Goal: Information Seeking & Learning: Learn about a topic

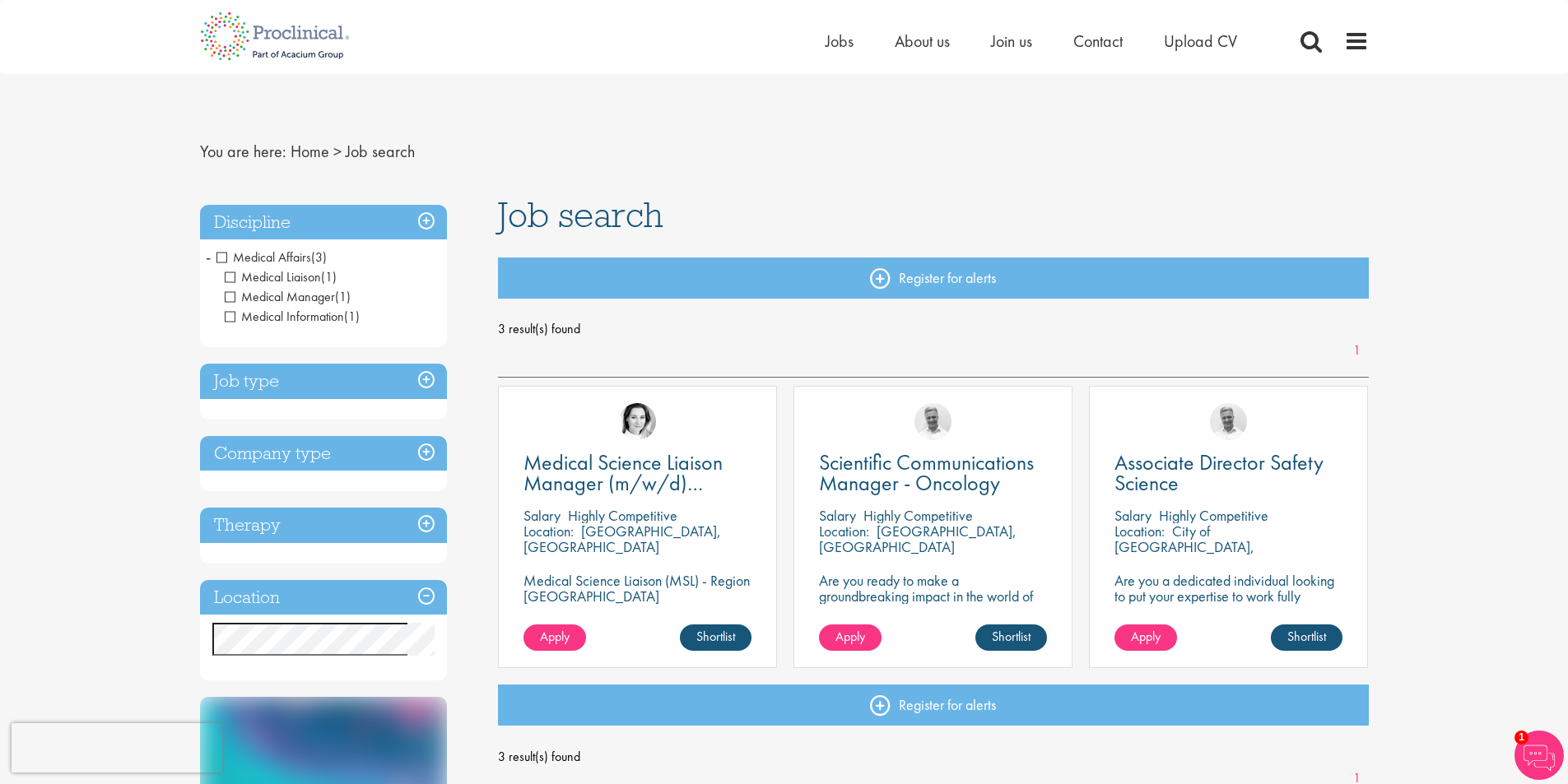
click at [431, 373] on h3 "Job type" at bounding box center [323, 381] width 247 height 35
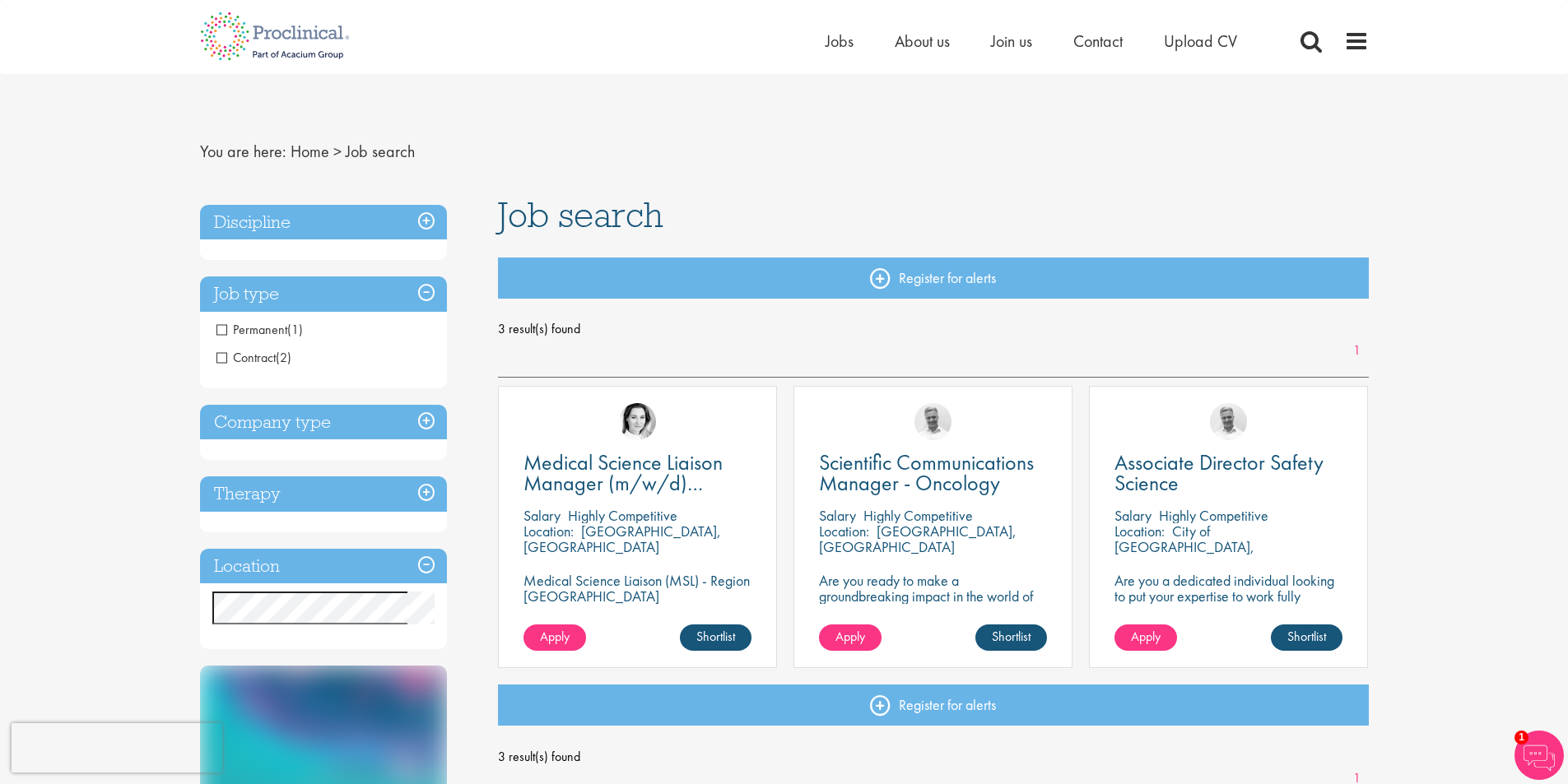
click at [228, 328] on span "Permanent" at bounding box center [251, 329] width 70 height 17
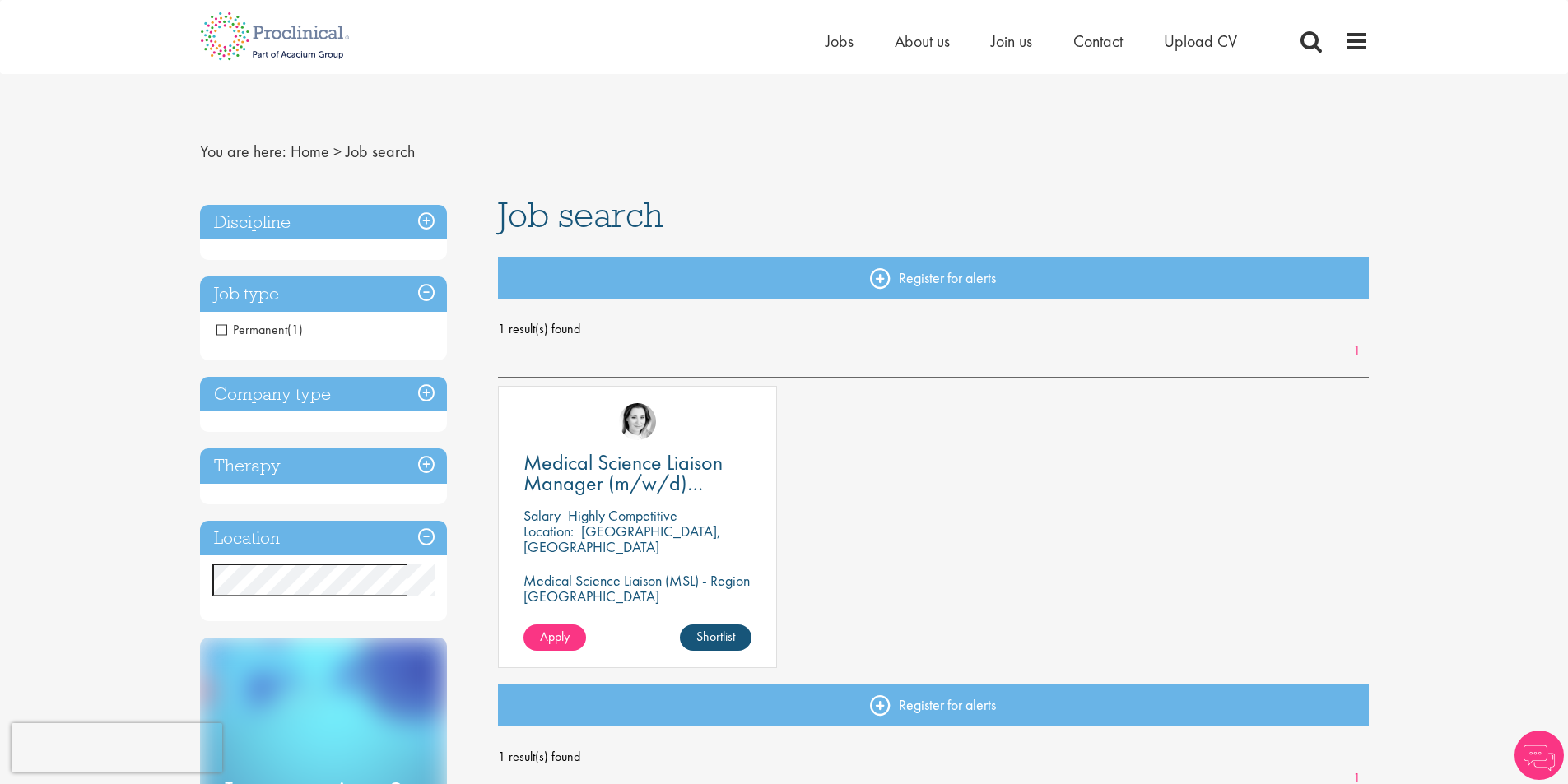
click at [330, 398] on h3 "Company type" at bounding box center [323, 394] width 247 height 35
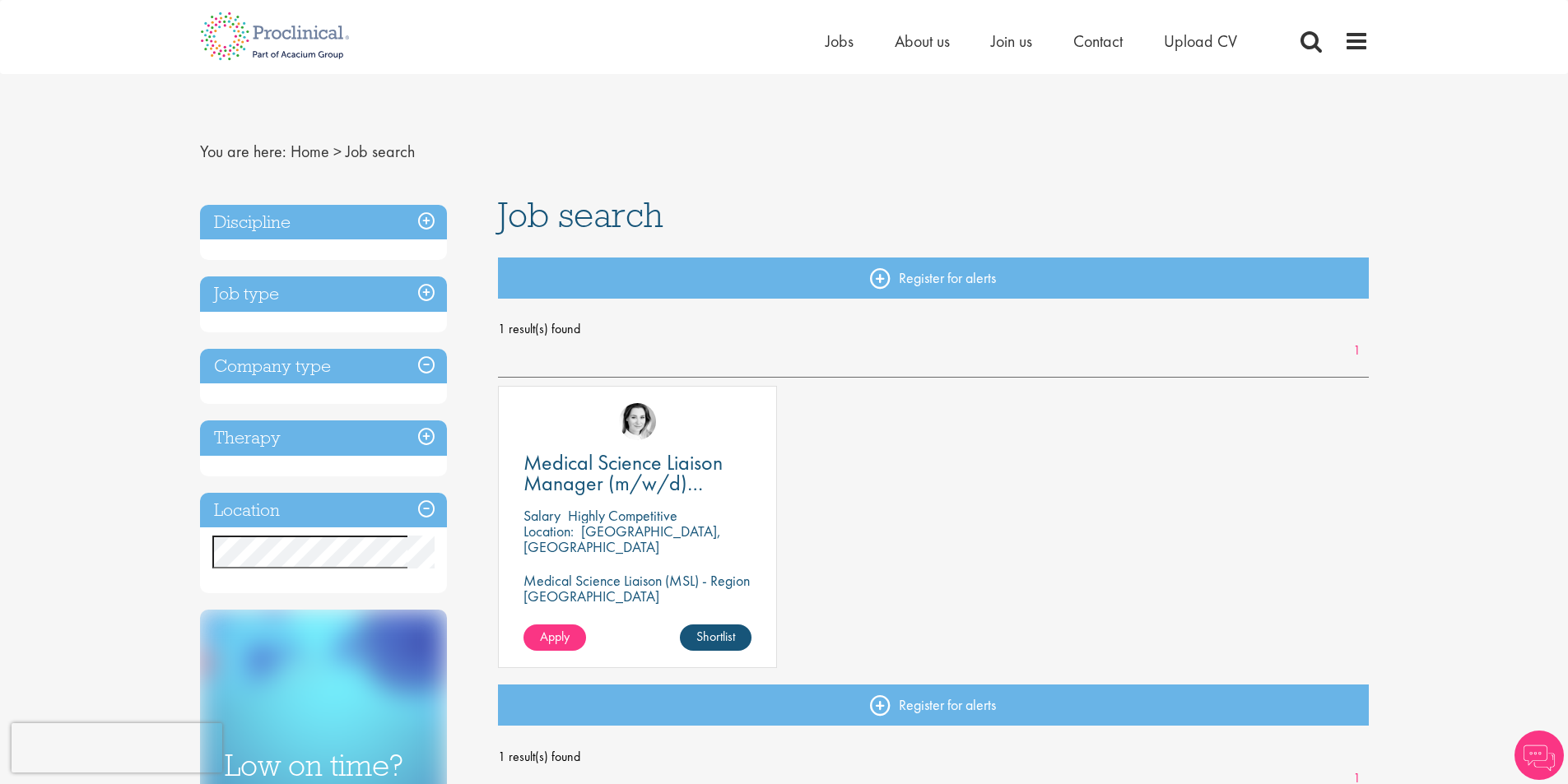
click at [428, 362] on h3 "Company type" at bounding box center [323, 366] width 247 height 35
click at [427, 441] on h3 "Therapy" at bounding box center [323, 438] width 247 height 35
click at [427, 440] on h3 "Therapy" at bounding box center [323, 438] width 247 height 35
click at [424, 511] on h3 "Location" at bounding box center [323, 510] width 247 height 35
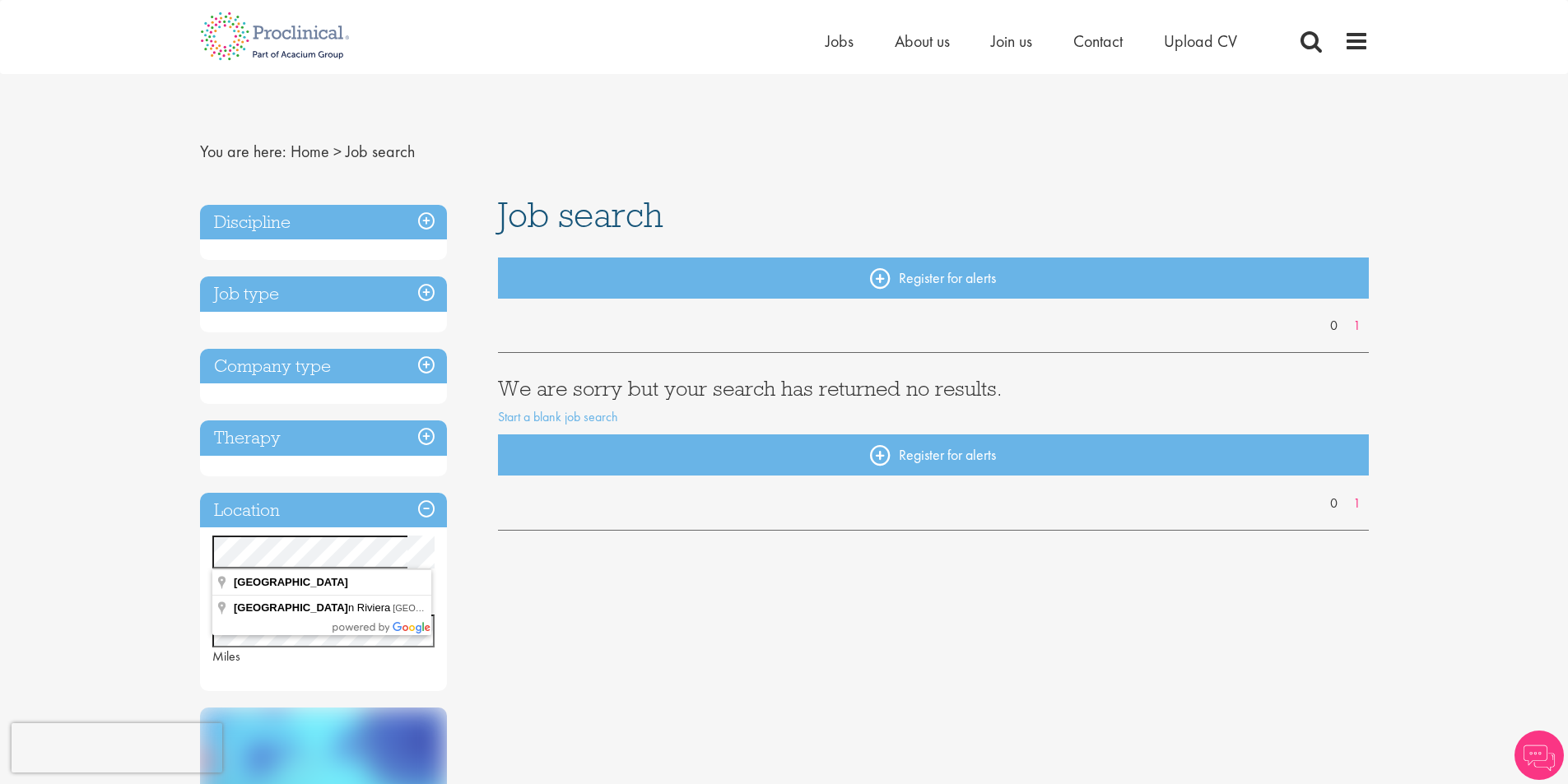
click at [189, 556] on div "You are here: Home > Job search Discipline Job type Company type Therapy Locati…" at bounding box center [784, 606] width 1194 height 1064
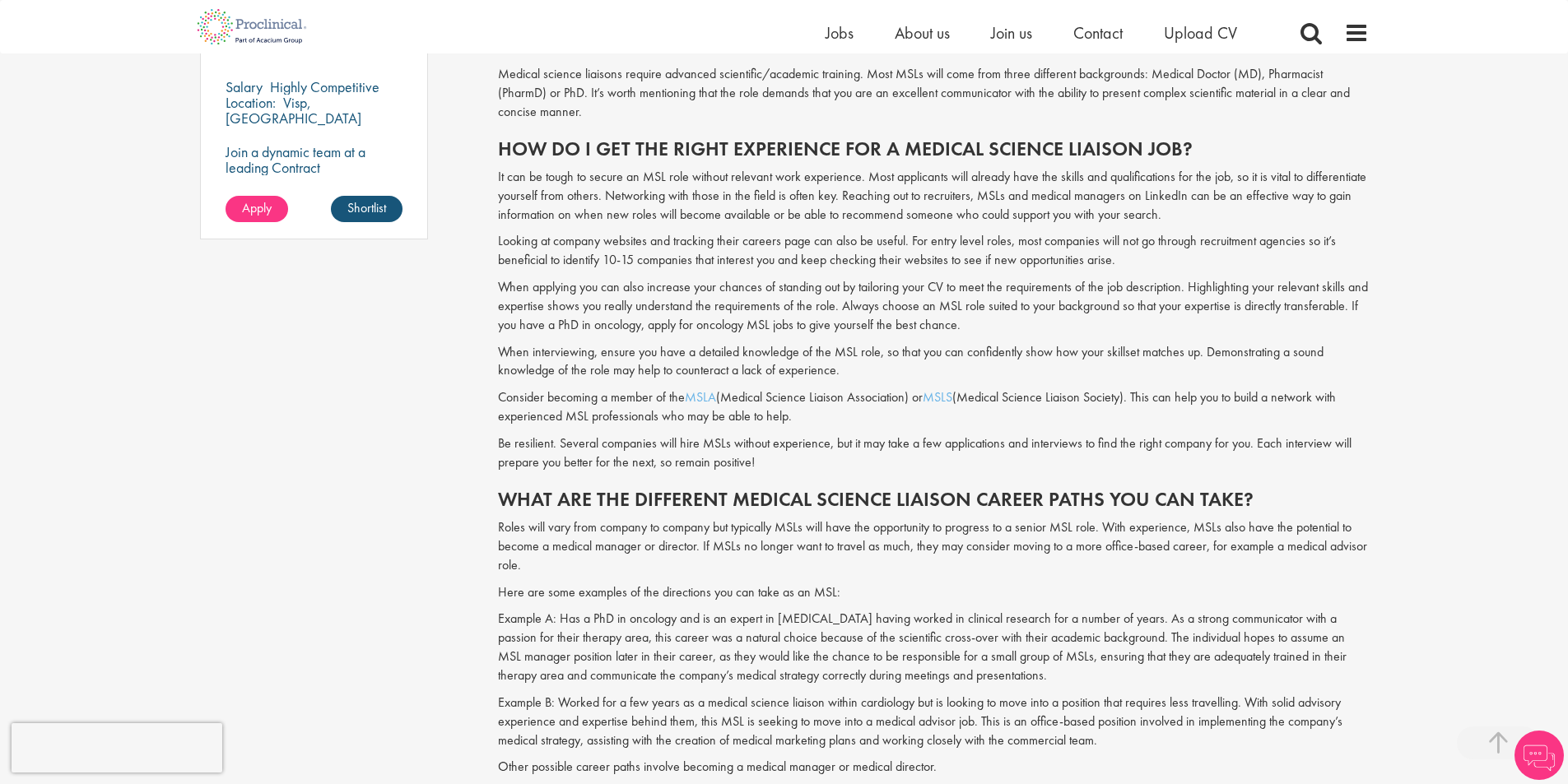
scroll to position [1480, 0]
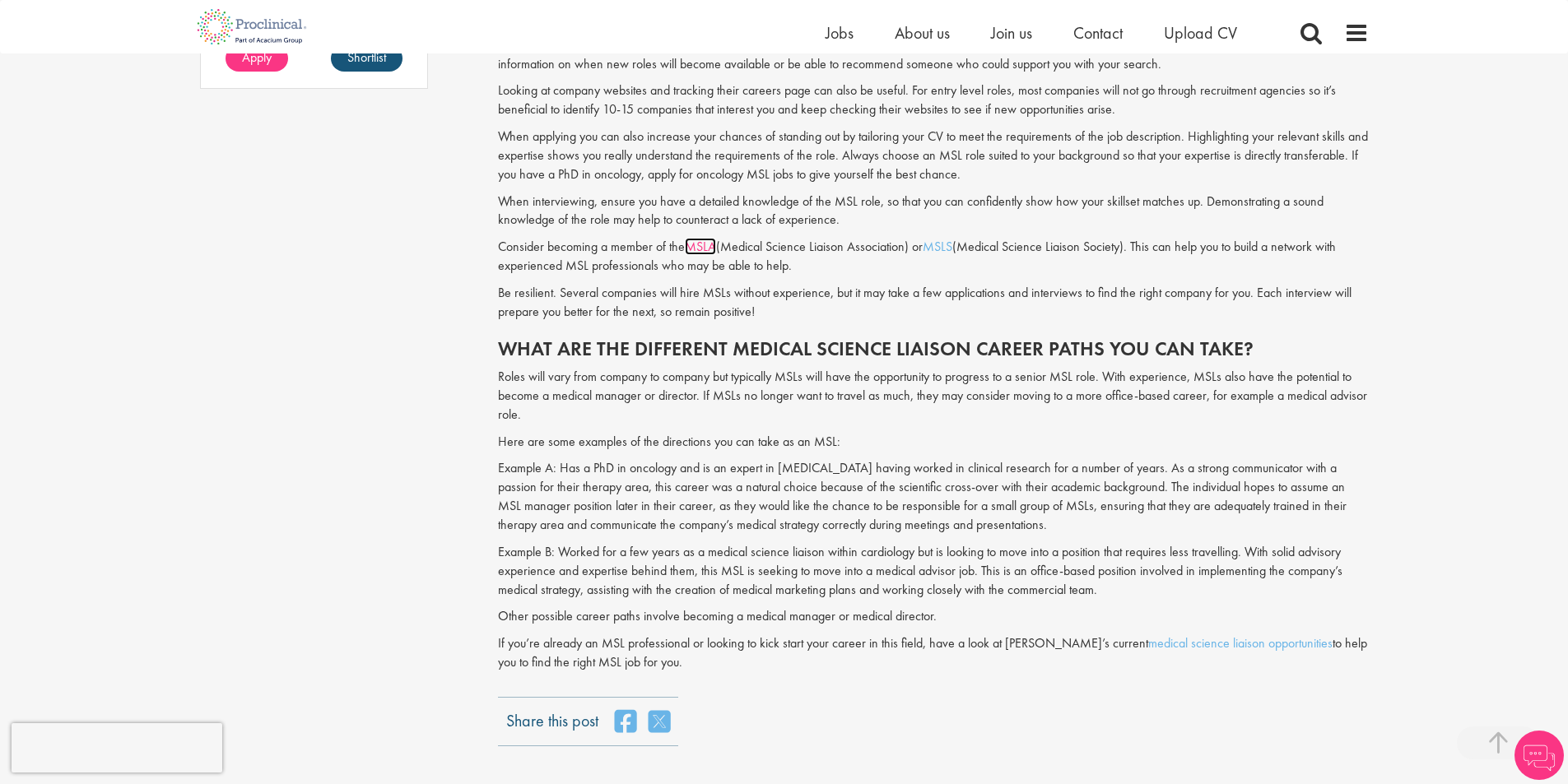
click at [690, 246] on link "MSLA" at bounding box center [700, 246] width 31 height 17
click at [697, 248] on link "MSLA" at bounding box center [700, 246] width 31 height 17
click at [705, 246] on link "MSLA" at bounding box center [700, 246] width 31 height 17
click at [943, 243] on link "MSLS" at bounding box center [937, 246] width 30 height 17
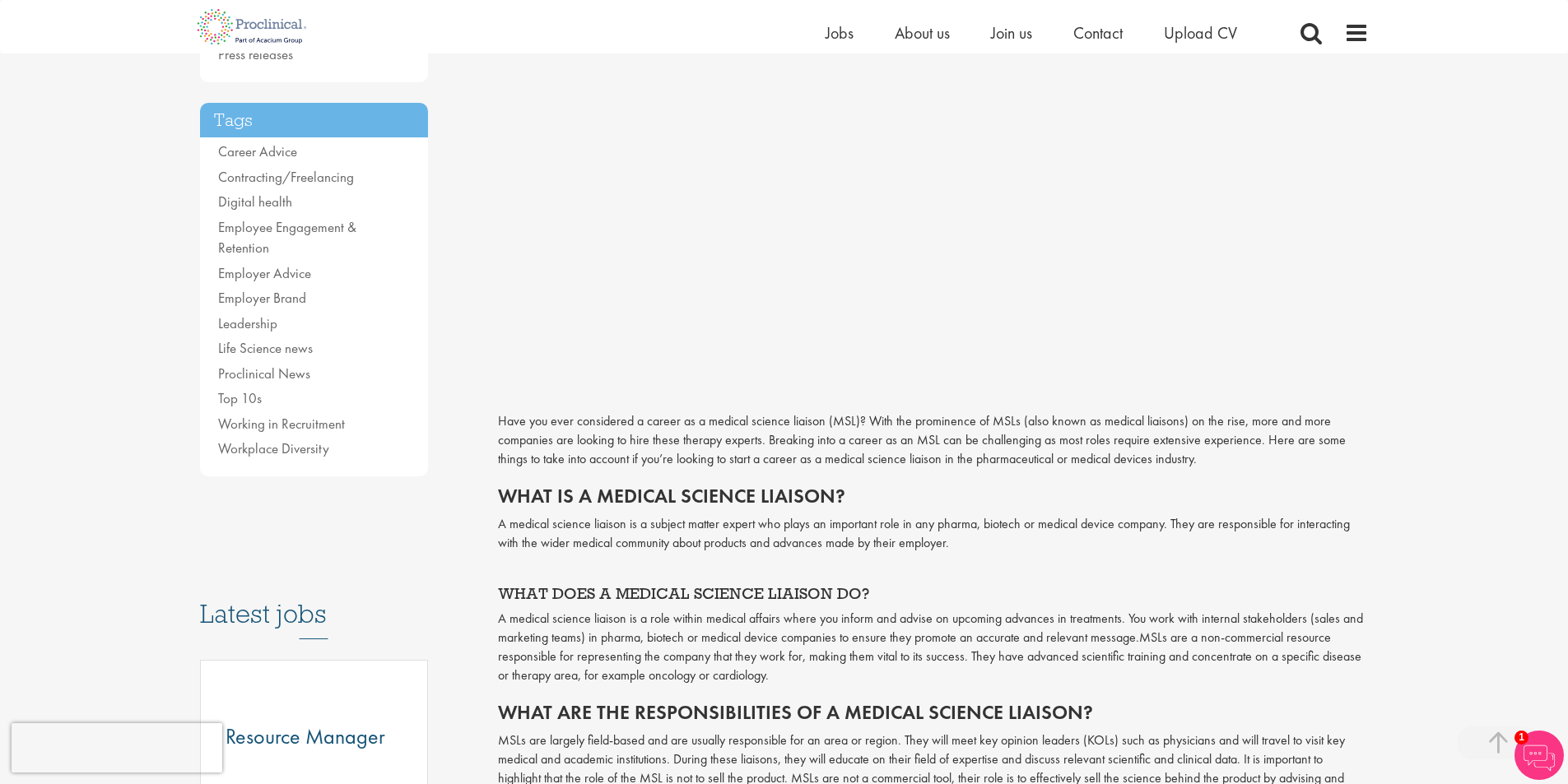
scroll to position [0, 0]
